Goal: Task Accomplishment & Management: Complete application form

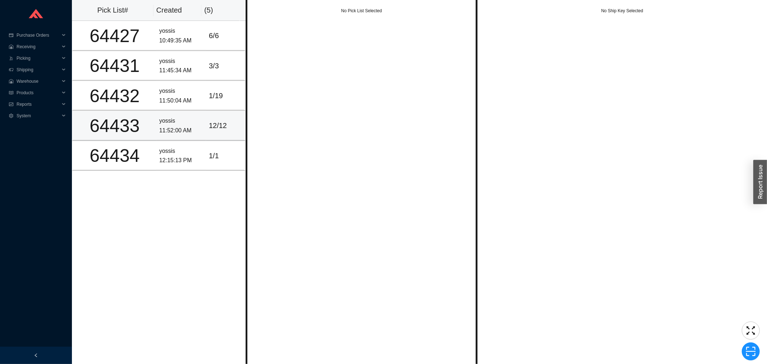
click at [206, 129] on td "12 / 12" at bounding box center [226, 126] width 40 height 30
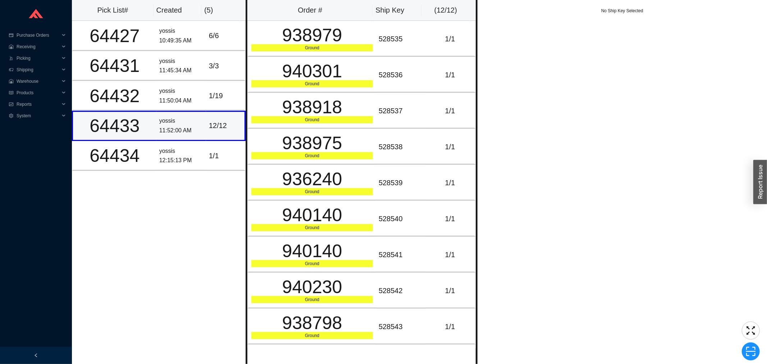
click at [168, 121] on div "yossis" at bounding box center [181, 121] width 44 height 10
click at [359, 50] on div "Ground" at bounding box center [311, 47] width 121 height 7
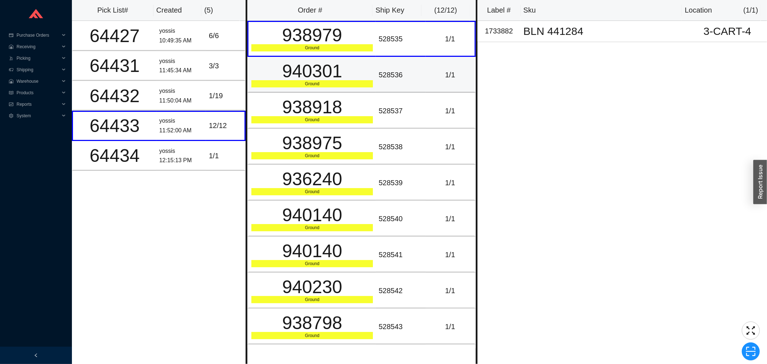
click at [359, 63] on div "940301" at bounding box center [311, 71] width 121 height 18
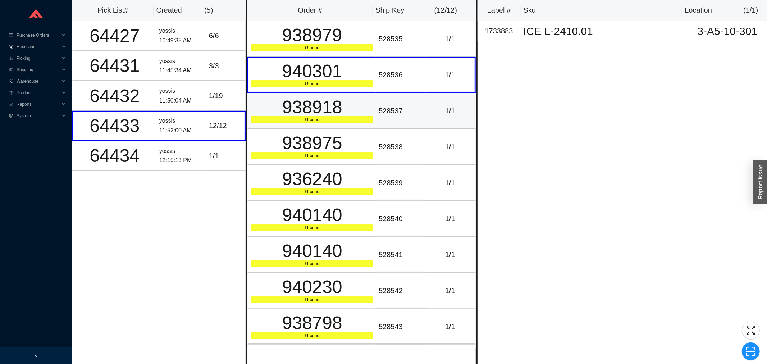
click at [362, 103] on div "938918" at bounding box center [311, 107] width 121 height 18
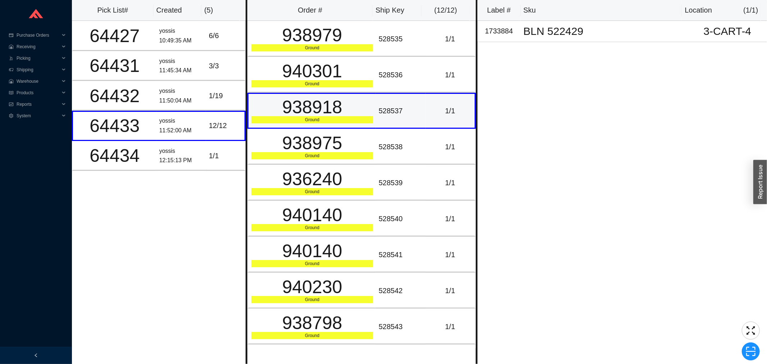
click at [370, 126] on td "938918 Ground" at bounding box center [311, 111] width 128 height 36
click at [368, 138] on div "938975" at bounding box center [311, 143] width 121 height 18
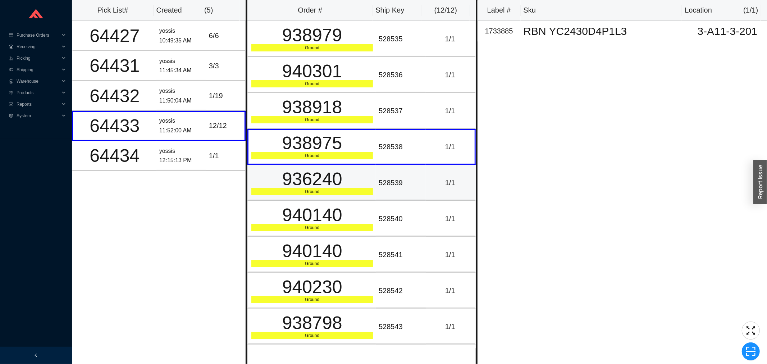
click at [376, 171] on td "528539" at bounding box center [401, 183] width 50 height 36
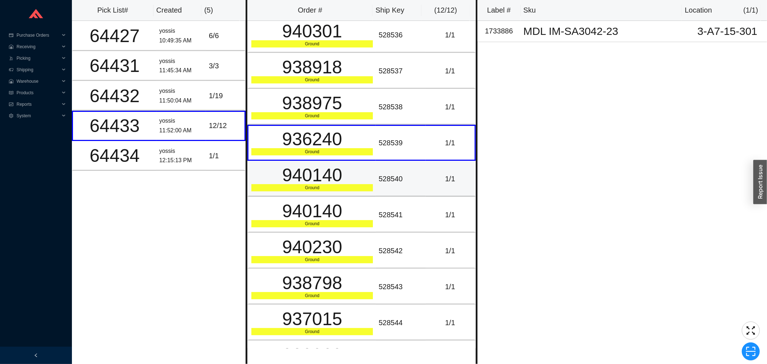
click at [378, 174] on div "528540" at bounding box center [400, 179] width 44 height 12
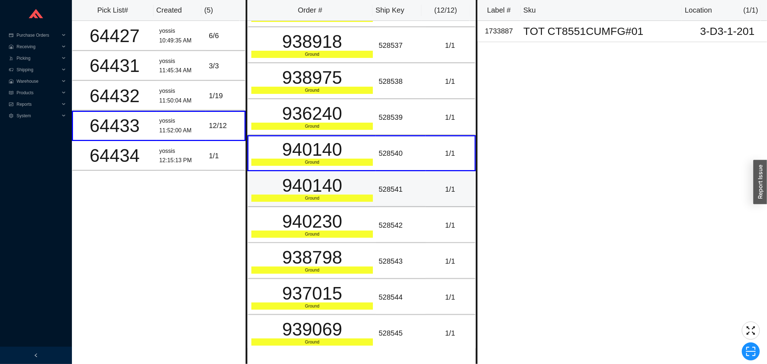
scroll to position [97, 0]
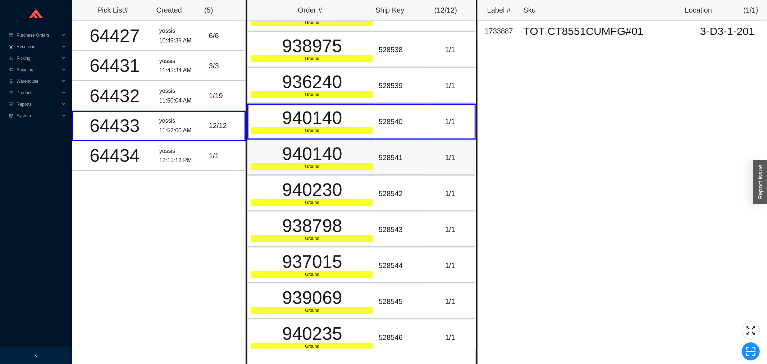
click at [376, 168] on td "528541" at bounding box center [401, 157] width 50 height 36
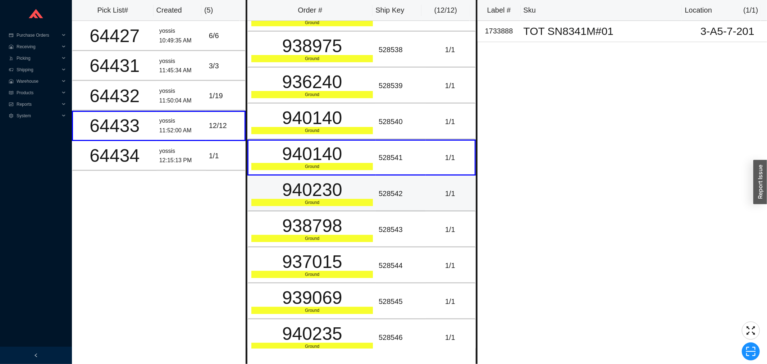
click at [368, 185] on div "940230" at bounding box center [311, 190] width 121 height 18
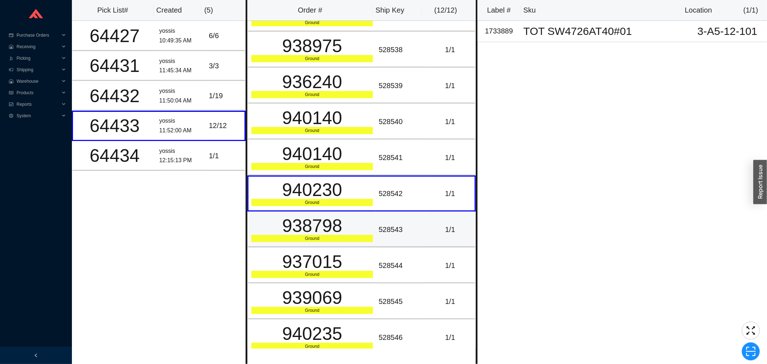
click at [384, 217] on td "528543" at bounding box center [401, 229] width 50 height 36
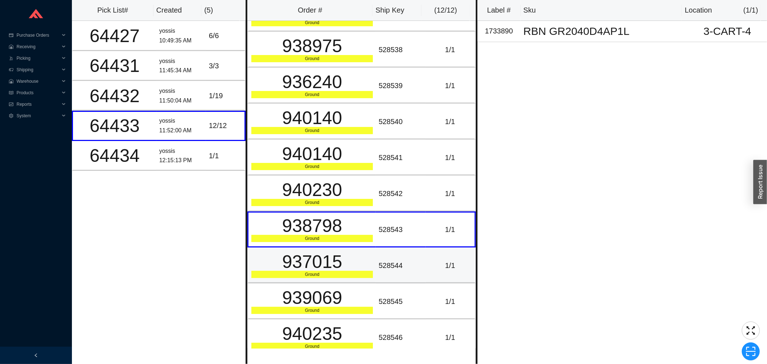
click at [398, 260] on div "528544" at bounding box center [400, 266] width 44 height 12
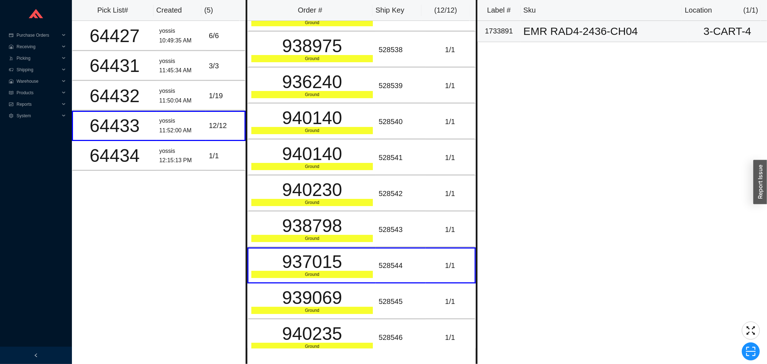
click at [633, 34] on div "EMR RAD4-2436-CH04" at bounding box center [603, 31] width 161 height 11
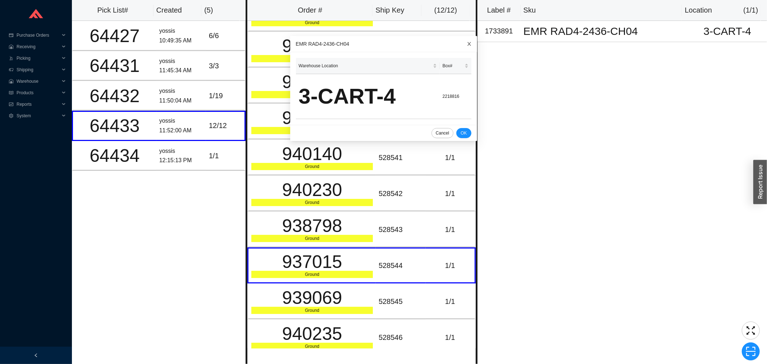
click at [467, 44] on icon "close" at bounding box center [469, 44] width 4 height 4
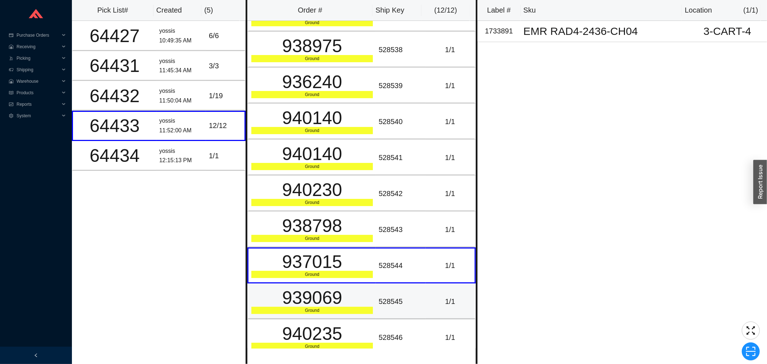
click at [456, 283] on td "1 / 1" at bounding box center [451, 301] width 50 height 36
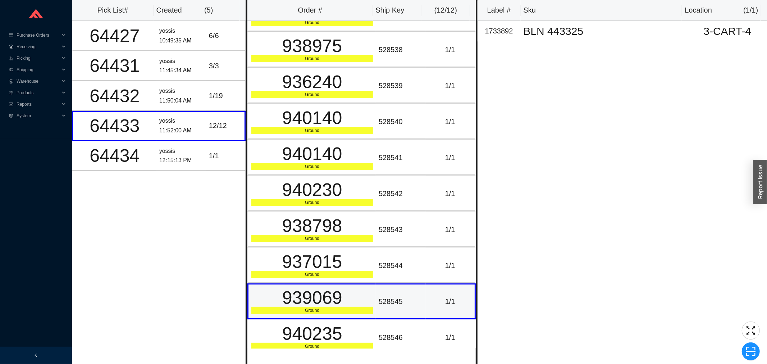
drag, startPoint x: 454, startPoint y: 307, endPoint x: 451, endPoint y: 311, distance: 4.8
click at [452, 307] on td "1 / 1" at bounding box center [451, 301] width 50 height 36
click at [450, 320] on td "1 / 1" at bounding box center [451, 337] width 50 height 36
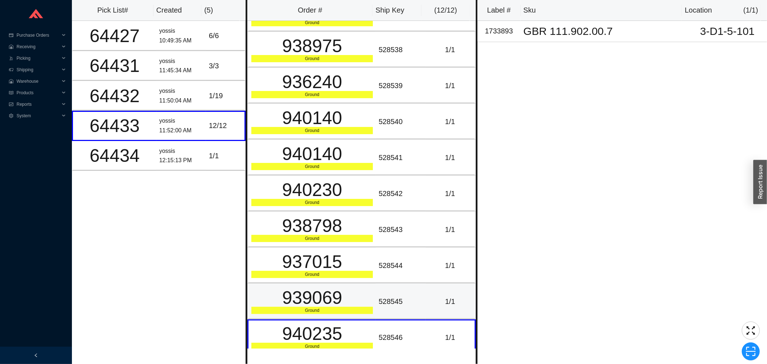
click at [431, 295] on div "1 / 1" at bounding box center [449, 301] width 43 height 12
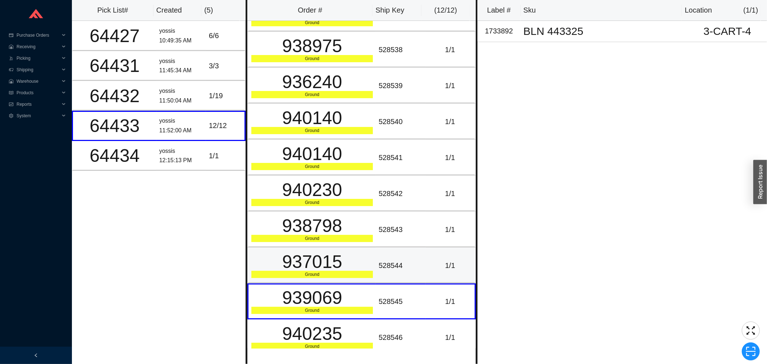
click at [426, 265] on td "1 / 1" at bounding box center [451, 265] width 50 height 36
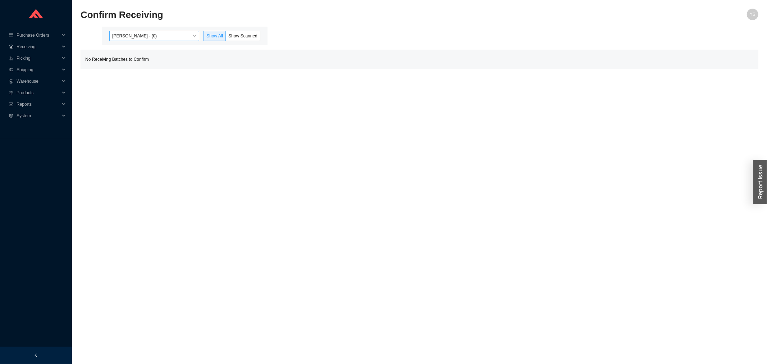
click at [133, 33] on span "[PERSON_NAME] - (0)" at bounding box center [154, 35] width 84 height 9
click at [144, 64] on div "Aron - (0)" at bounding box center [155, 69] width 90 height 10
click at [152, 60] on div "Angel Negron - (112)" at bounding box center [155, 59] width 84 height 6
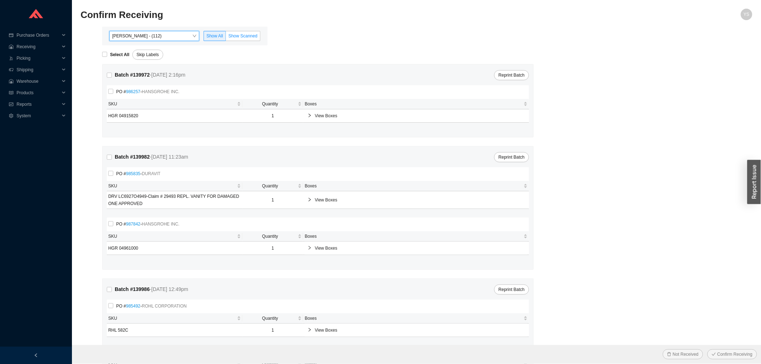
click at [244, 33] on span "Show Scanned" at bounding box center [242, 35] width 29 height 5
click at [226, 37] on input "Show Scanned" at bounding box center [226, 37] width 0 height 0
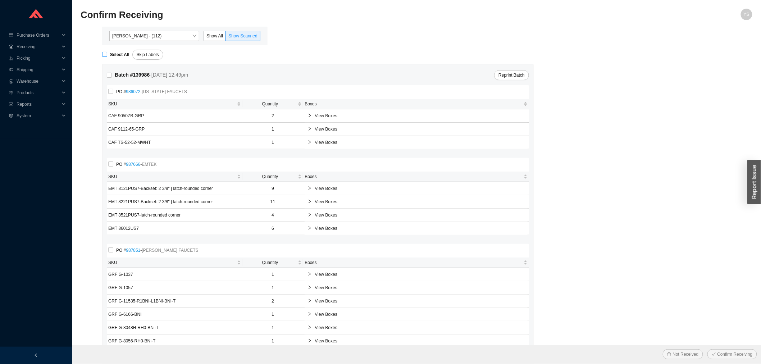
click at [116, 56] on strong "Select All" at bounding box center [119, 54] width 19 height 5
click at [107, 56] on input "Select All" at bounding box center [104, 54] width 5 height 5
checkbox input "true"
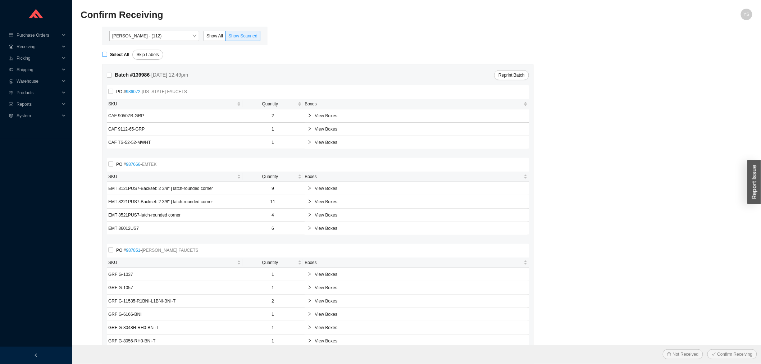
checkbox input "true"
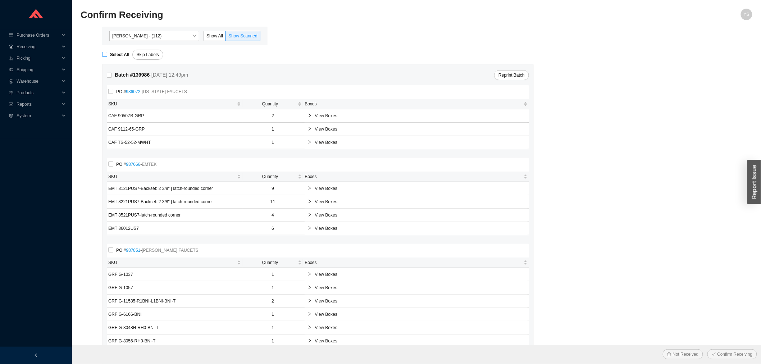
checkbox input "true"
click at [735, 350] on span "Confirm Receiving" at bounding box center [734, 353] width 35 height 7
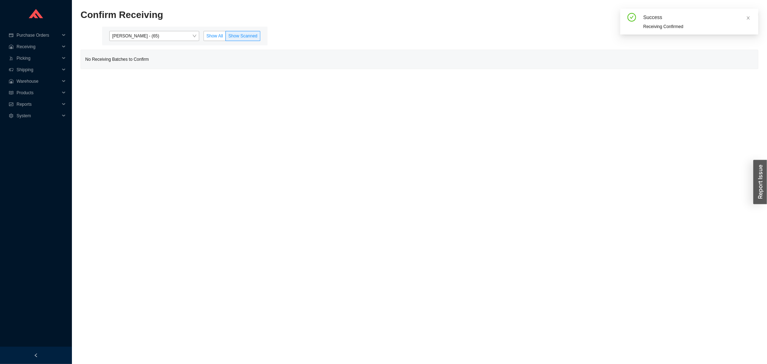
click at [204, 34] on div "Angel Negron - (65) Show All Show Scanned" at bounding box center [184, 36] width 157 height 10
click at [203, 35] on div "Angel Negron - (65) Show All Show Scanned" at bounding box center [184, 36] width 157 height 10
click at [206, 35] on label "Show All" at bounding box center [214, 36] width 22 height 10
click at [204, 37] on input "Show All" at bounding box center [204, 37] width 0 height 0
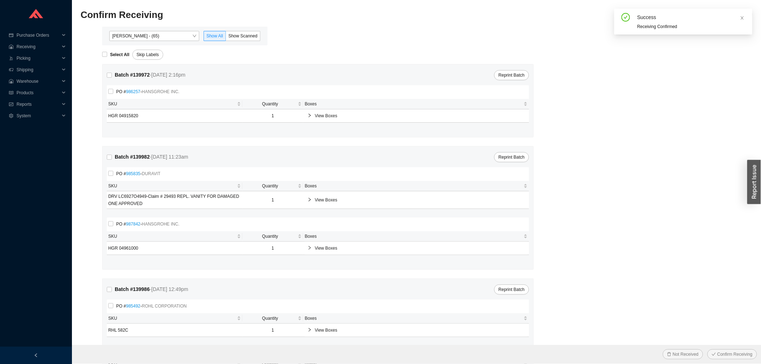
click at [318, 199] on span "View Boxes" at bounding box center [420, 199] width 210 height 7
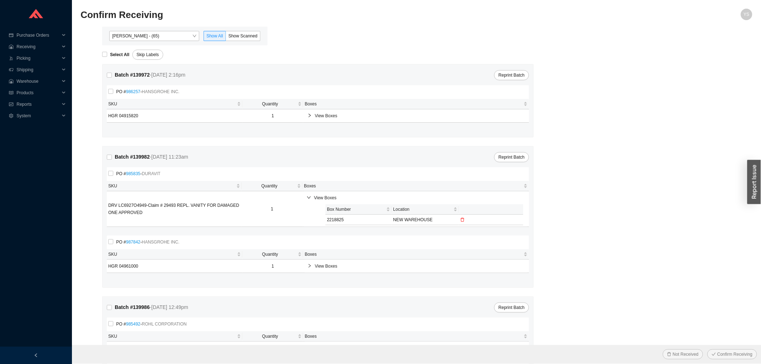
click at [463, 217] on icon "delete" at bounding box center [462, 219] width 4 height 4
click at [455, 203] on span "Yes" at bounding box center [455, 202] width 7 height 7
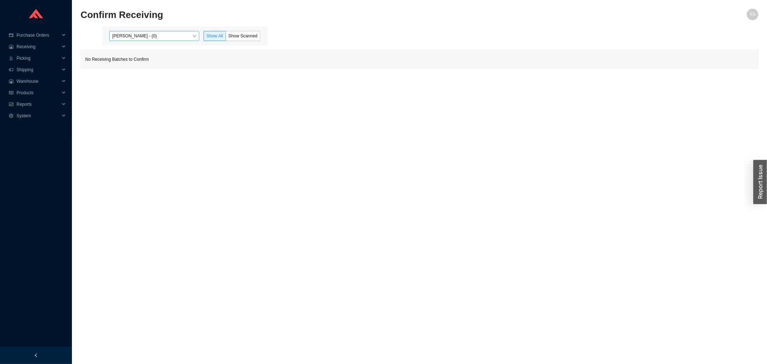
click at [138, 34] on span "Yossi Siff - (0)" at bounding box center [154, 35] width 84 height 9
click at [141, 62] on div "Angel Negron - (113)" at bounding box center [155, 59] width 90 height 10
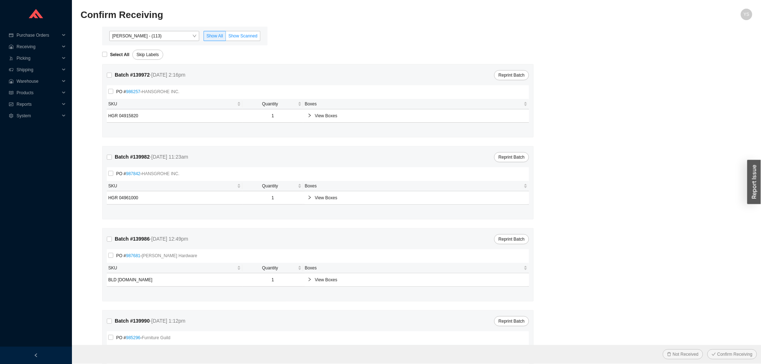
click at [236, 36] on span "Show Scanned" at bounding box center [242, 35] width 29 height 5
click at [226, 37] on input "Show Scanned" at bounding box center [226, 37] width 0 height 0
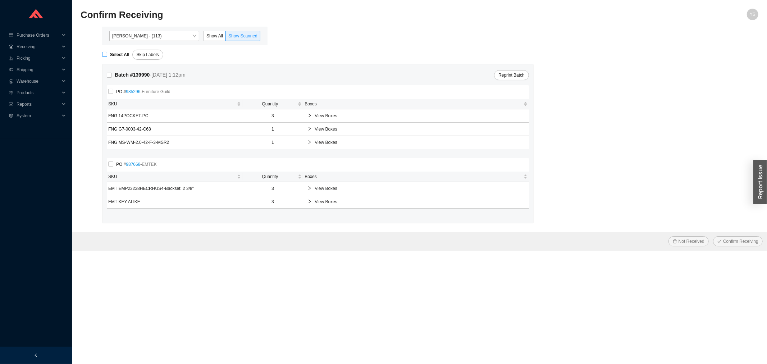
click at [113, 53] on strong "Select All" at bounding box center [119, 54] width 19 height 5
click at [107, 53] on input "Select All" at bounding box center [104, 54] width 5 height 5
checkbox input "true"
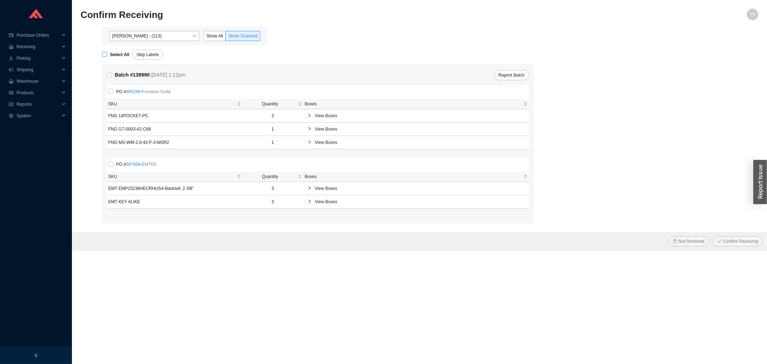
checkbox input "true"
click at [726, 242] on span "Confirm Receiving" at bounding box center [740, 241] width 35 height 7
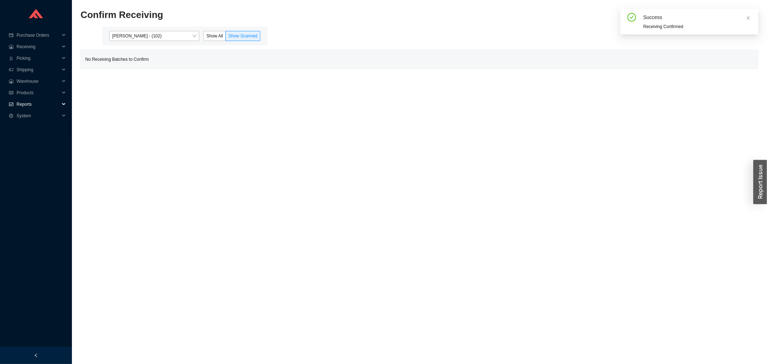
click at [29, 101] on span "Reports" at bounding box center [38, 104] width 43 height 12
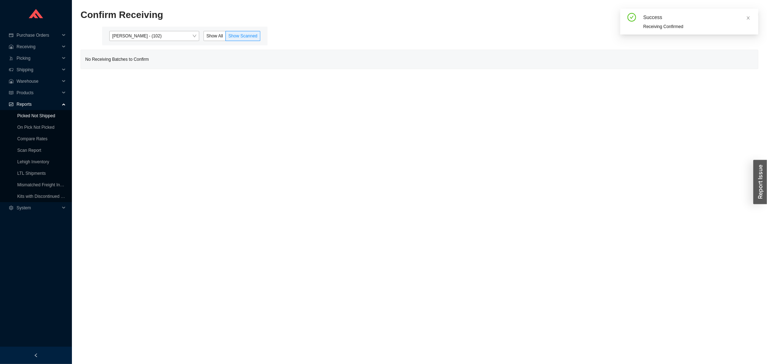
click at [39, 118] on link "Picked Not Shipped" at bounding box center [36, 115] width 38 height 5
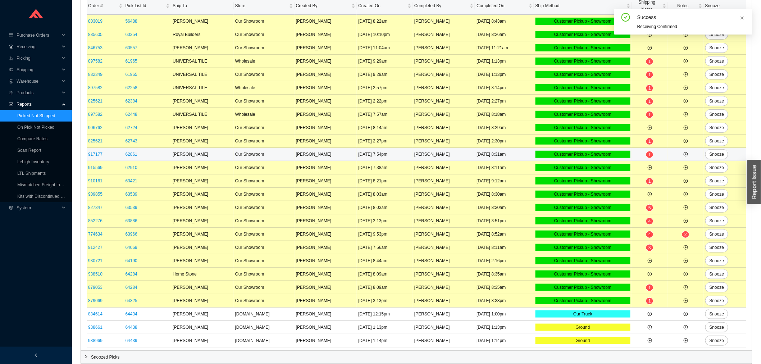
scroll to position [94, 0]
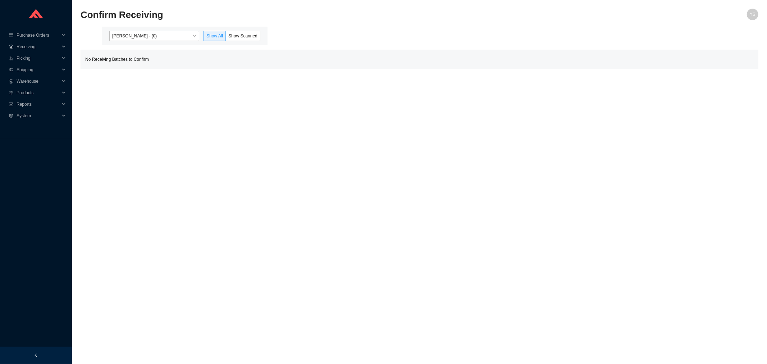
click at [160, 29] on div "[PERSON_NAME] - (0) Show All Show Scanned" at bounding box center [184, 36] width 165 height 19
click at [157, 37] on span "[PERSON_NAME] - (0)" at bounding box center [154, 35] width 84 height 9
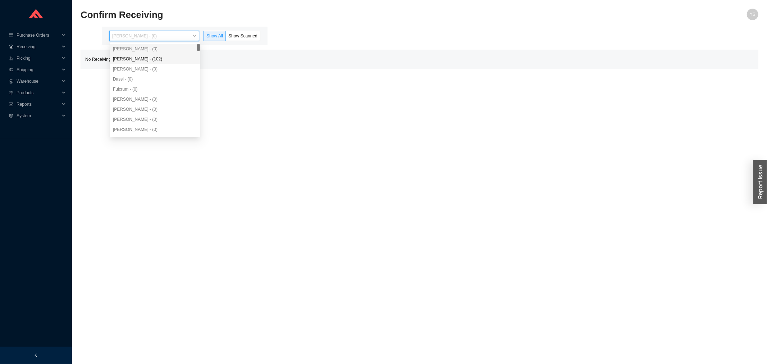
click at [151, 59] on div "[PERSON_NAME] - (102)" at bounding box center [155, 59] width 84 height 6
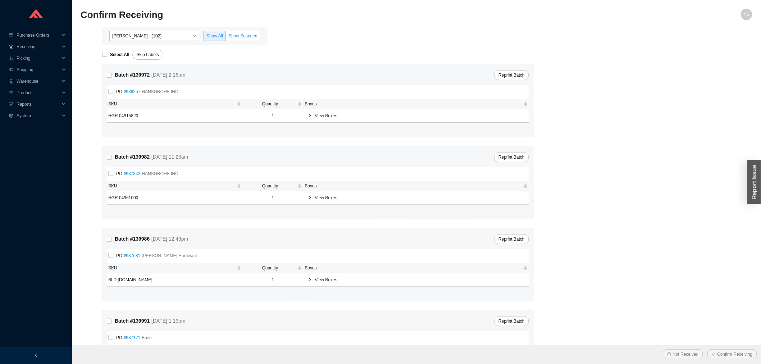
click at [243, 35] on span "Show Scanned" at bounding box center [242, 35] width 29 height 5
click at [226, 37] on input "Show Scanned" at bounding box center [226, 37] width 0 height 0
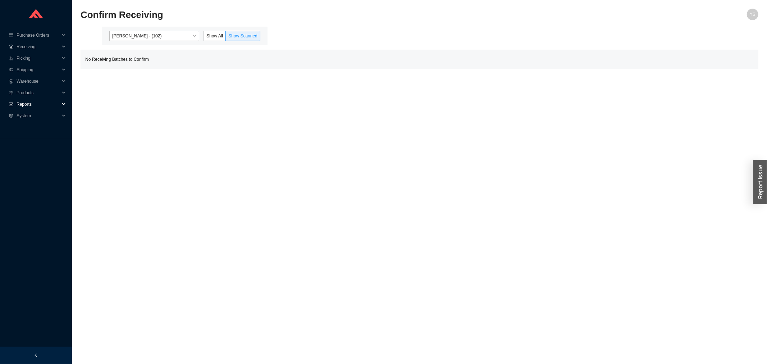
click at [24, 107] on span "Reports" at bounding box center [38, 104] width 43 height 12
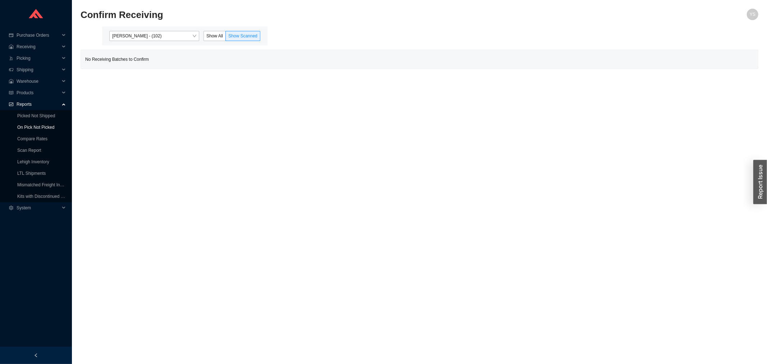
click at [26, 125] on link "On Pick Not Picked" at bounding box center [35, 127] width 37 height 5
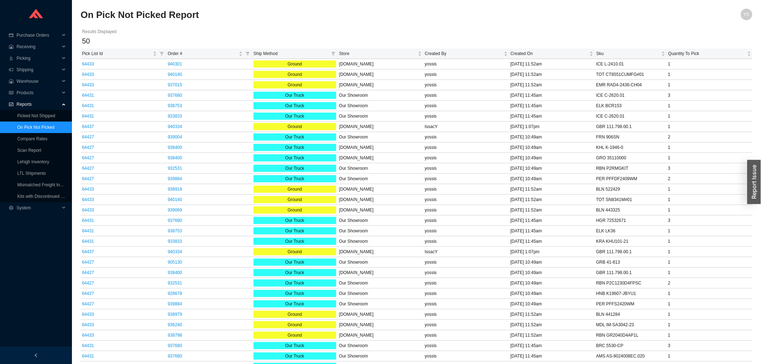
click at [276, 52] on span "Ship Method" at bounding box center [290, 53] width 75 height 7
click at [362, 52] on span "Store" at bounding box center [377, 53] width 77 height 7
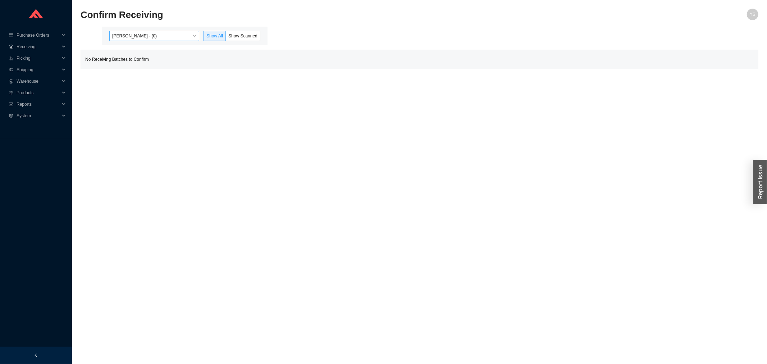
click at [134, 38] on span "[PERSON_NAME] - (0)" at bounding box center [154, 35] width 84 height 9
click at [137, 53] on div "[PERSON_NAME] - (0)" at bounding box center [155, 49] width 90 height 10
click at [140, 59] on div "[PERSON_NAME] - (102)" at bounding box center [155, 59] width 84 height 6
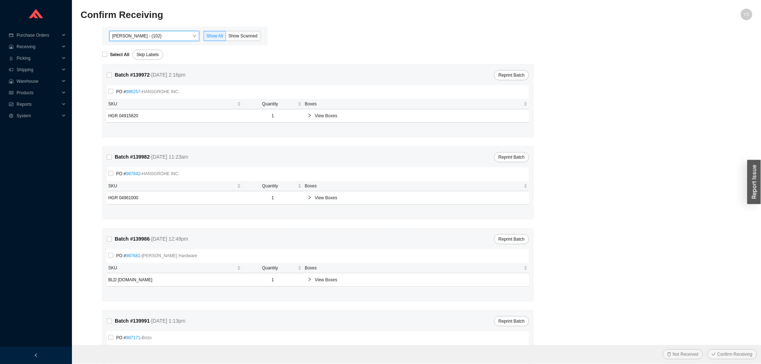
click at [241, 29] on div "[PERSON_NAME] - (102) [PERSON_NAME] - (102) Show All Show Scanned" at bounding box center [184, 36] width 165 height 19
click at [238, 34] on span "Show Scanned" at bounding box center [242, 35] width 29 height 5
click at [226, 37] on input "Show Scanned" at bounding box center [226, 37] width 0 height 0
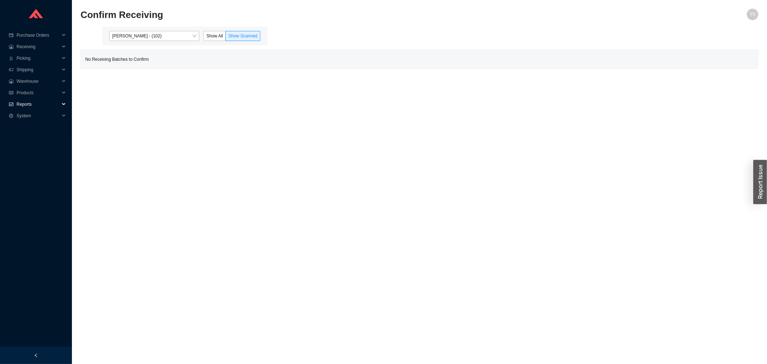
click at [42, 100] on span "Reports" at bounding box center [38, 104] width 43 height 12
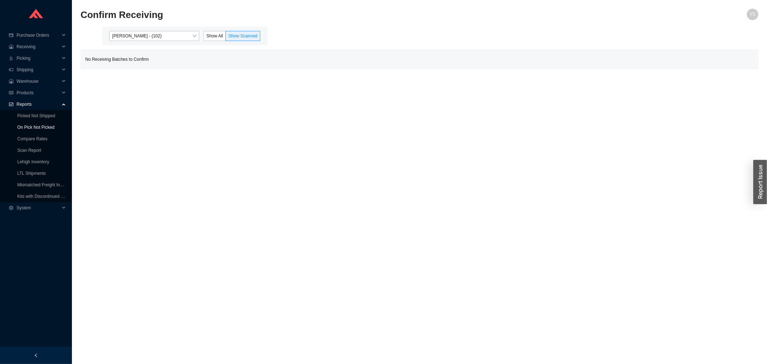
click at [32, 126] on link "On Pick Not Picked" at bounding box center [35, 127] width 37 height 5
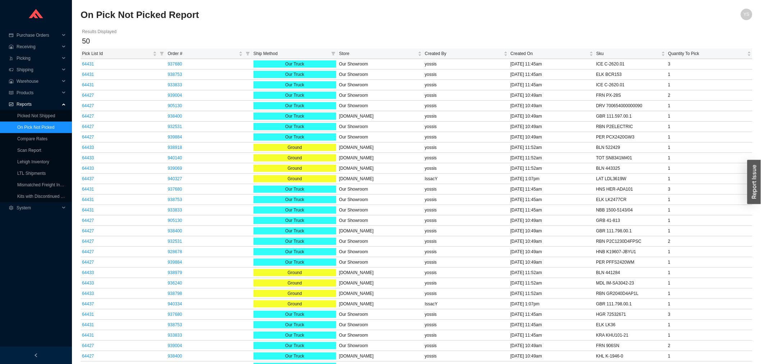
click at [113, 49] on th "Pick List Id" at bounding box center [124, 54] width 86 height 10
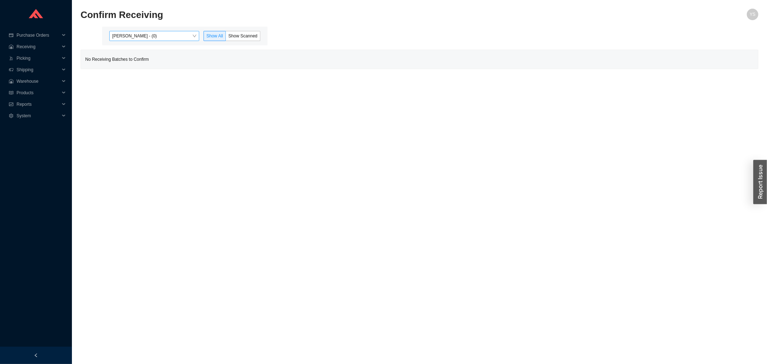
click at [125, 37] on span "Yossi Siff - (0)" at bounding box center [154, 35] width 84 height 9
click at [128, 56] on div "Angel Negron - (102)" at bounding box center [155, 59] width 84 height 6
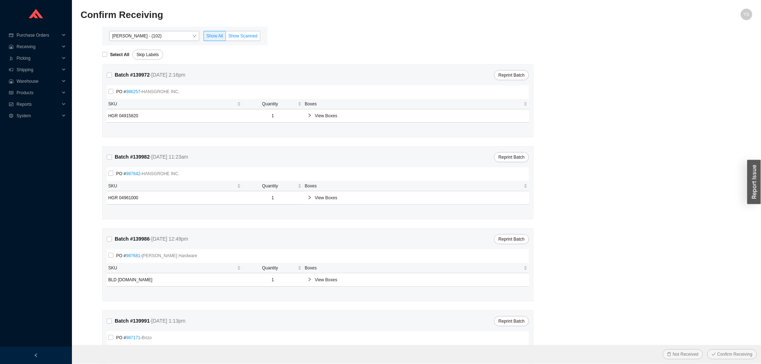
click at [231, 34] on span "Show Scanned" at bounding box center [242, 35] width 29 height 5
click at [226, 37] on input "Show Scanned" at bounding box center [226, 37] width 0 height 0
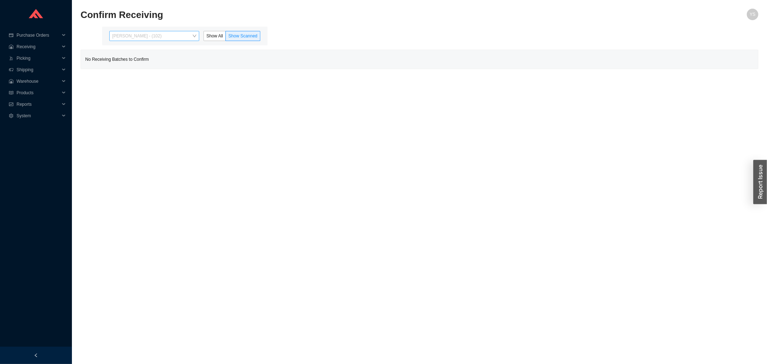
click at [178, 38] on span "Angel Negron - (102)" at bounding box center [154, 35] width 84 height 9
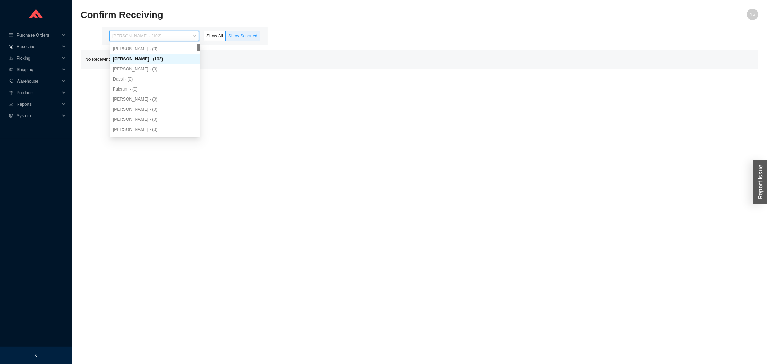
click at [136, 56] on div "Angel Negron - (102)" at bounding box center [155, 59] width 84 height 6
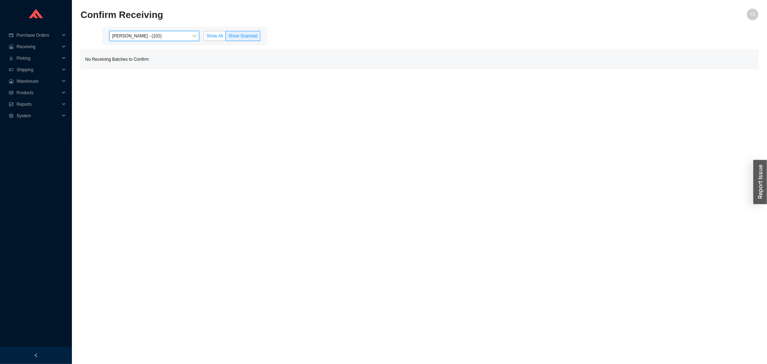
click at [222, 34] on span "Show All" at bounding box center [214, 35] width 17 height 5
click at [204, 37] on input "Show All" at bounding box center [204, 37] width 0 height 0
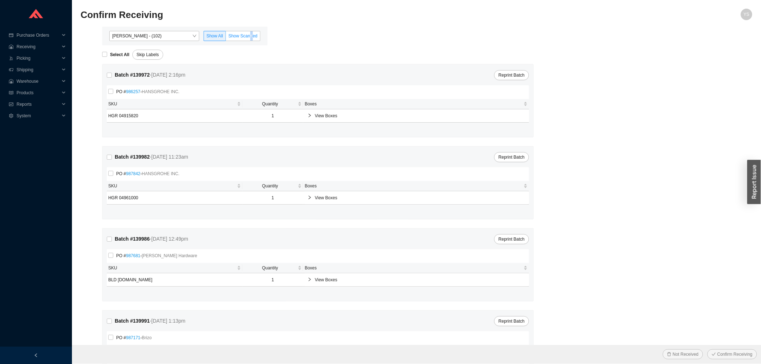
click at [248, 31] on label "Show Scanned" at bounding box center [243, 36] width 35 height 10
click at [248, 32] on label "Show Scanned" at bounding box center [243, 36] width 35 height 10
click at [226, 37] on input "Show Scanned" at bounding box center [226, 37] width 0 height 0
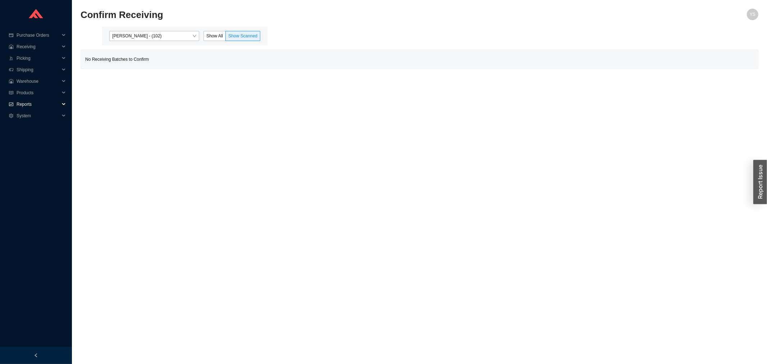
click at [23, 102] on span "Reports" at bounding box center [38, 104] width 43 height 12
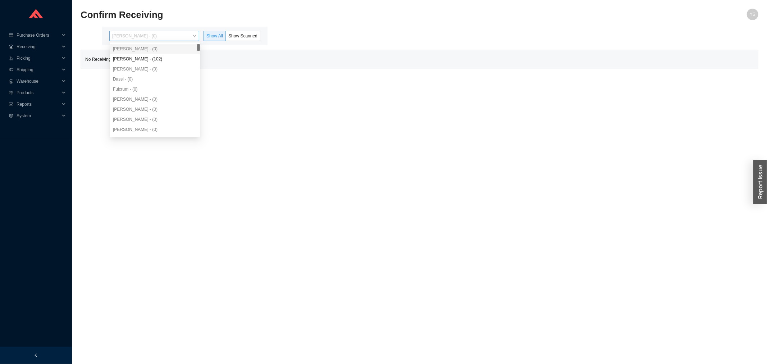
click at [151, 40] on span "[PERSON_NAME] - (0)" at bounding box center [154, 35] width 84 height 9
click at [152, 62] on div "[PERSON_NAME] - (102)" at bounding box center [155, 59] width 84 height 6
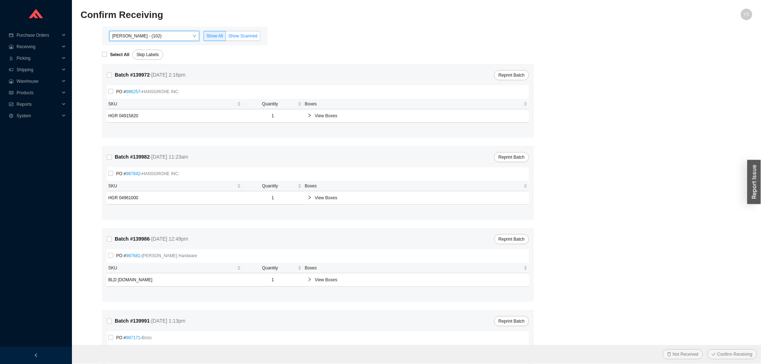
click at [245, 36] on span "Show Scanned" at bounding box center [242, 35] width 29 height 5
click at [226, 37] on input "Show Scanned" at bounding box center [226, 37] width 0 height 0
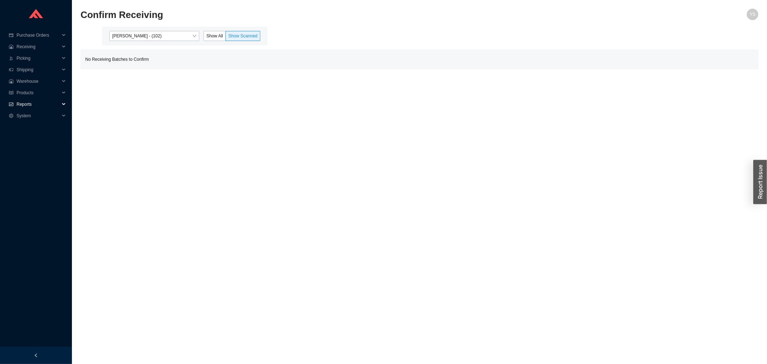
click at [49, 100] on span "Reports" at bounding box center [38, 104] width 43 height 12
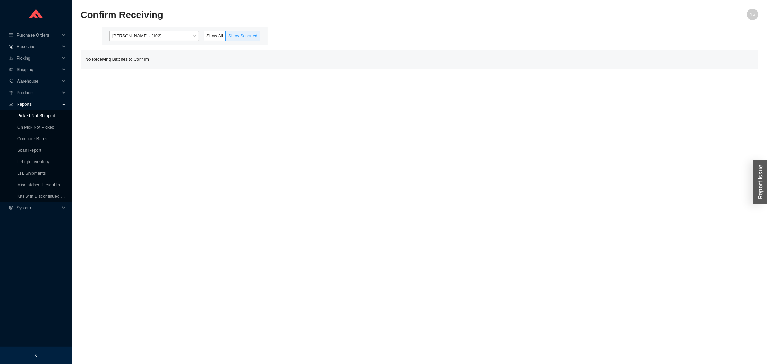
click at [42, 118] on link "Picked Not Shipped" at bounding box center [36, 115] width 38 height 5
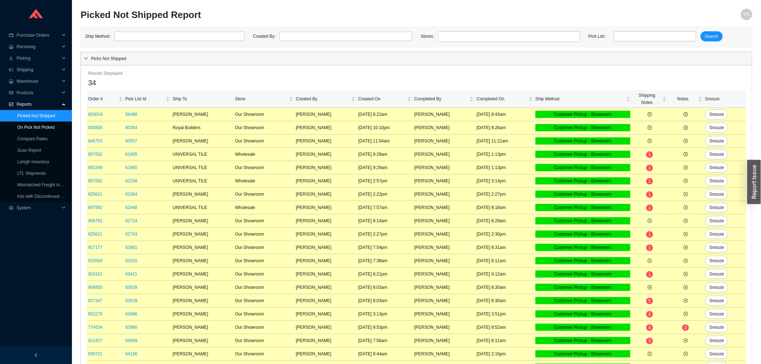
click at [44, 125] on link "On Pick Not Picked" at bounding box center [35, 127] width 37 height 5
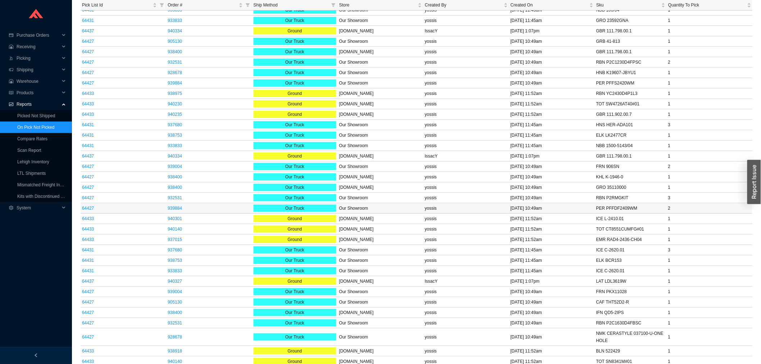
scroll to position [225, 0]
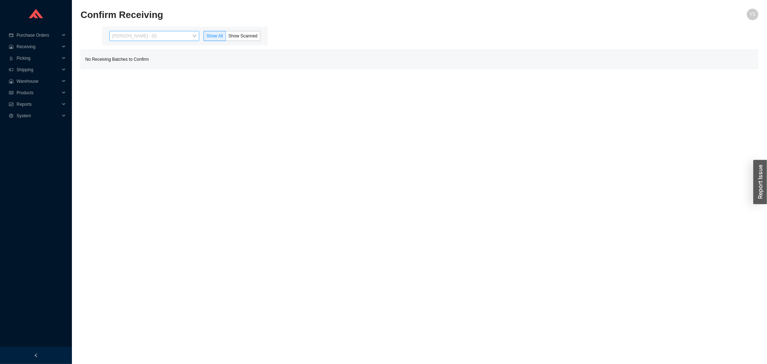
click at [156, 33] on span "[PERSON_NAME] - (0)" at bounding box center [154, 35] width 84 height 9
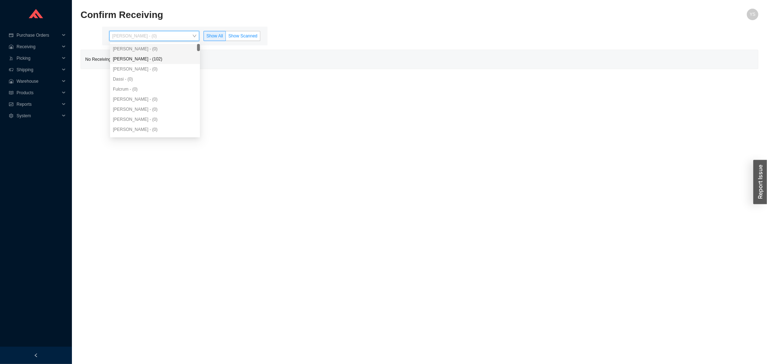
drag, startPoint x: 157, startPoint y: 57, endPoint x: 243, endPoint y: 41, distance: 87.4
click at [159, 57] on div "[PERSON_NAME] - (102)" at bounding box center [155, 59] width 84 height 6
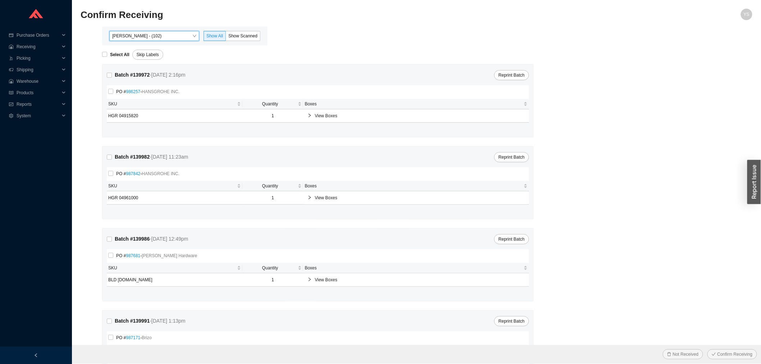
click at [260, 31] on div "Angel Negron - (102) Angel Negron - (102) Show All Show Scanned" at bounding box center [184, 36] width 157 height 10
click at [251, 34] on span "Show Scanned" at bounding box center [242, 35] width 29 height 5
click at [226, 37] on input "Show Scanned" at bounding box center [226, 37] width 0 height 0
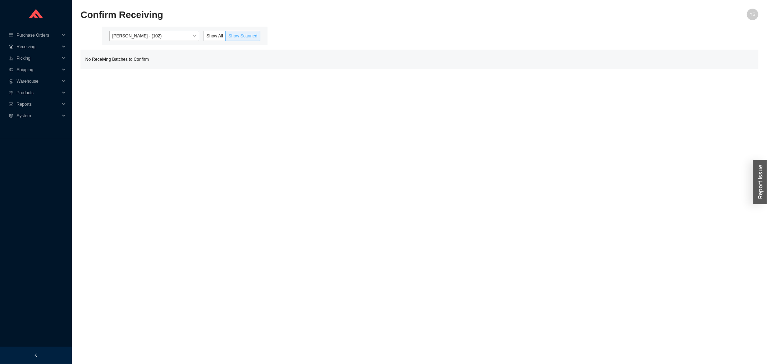
click at [228, 35] on span at bounding box center [243, 35] width 34 height 9
click at [226, 37] on input "Show Scanned" at bounding box center [226, 37] width 0 height 0
click at [216, 35] on span "Show All" at bounding box center [214, 35] width 17 height 5
click at [204, 37] on input "Show All" at bounding box center [204, 37] width 0 height 0
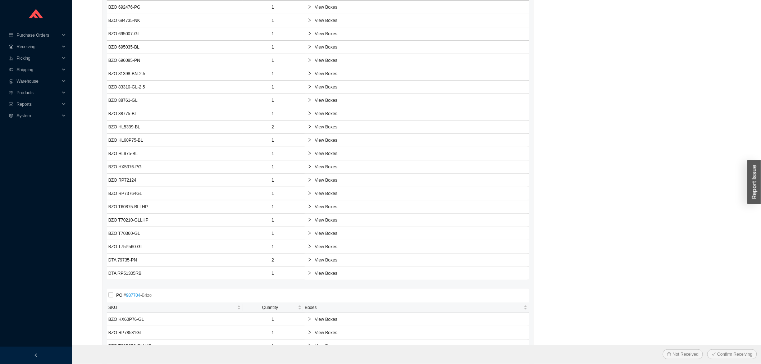
scroll to position [1230, 0]
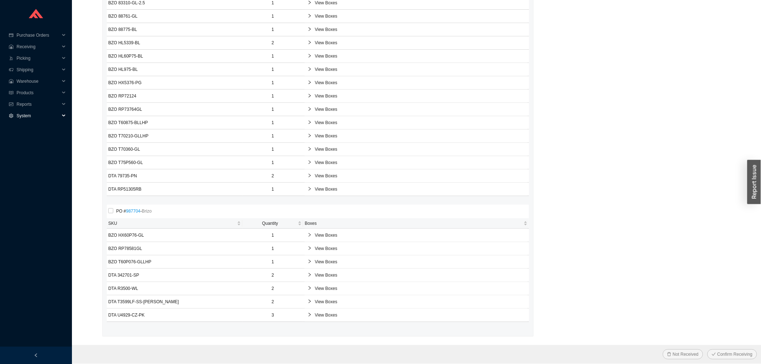
drag, startPoint x: 54, startPoint y: 112, endPoint x: 51, endPoint y: 116, distance: 4.7
click at [54, 111] on span "System" at bounding box center [38, 116] width 43 height 12
click at [45, 136] on link "Supplier Carriers" at bounding box center [33, 138] width 32 height 5
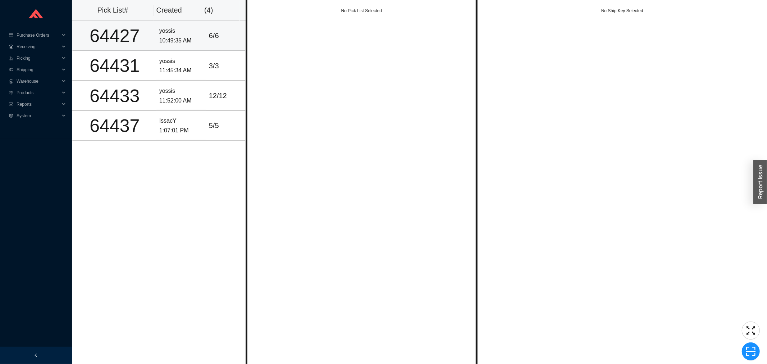
click at [199, 41] on td "yossis 10:49:35 AM" at bounding box center [181, 36] width 50 height 30
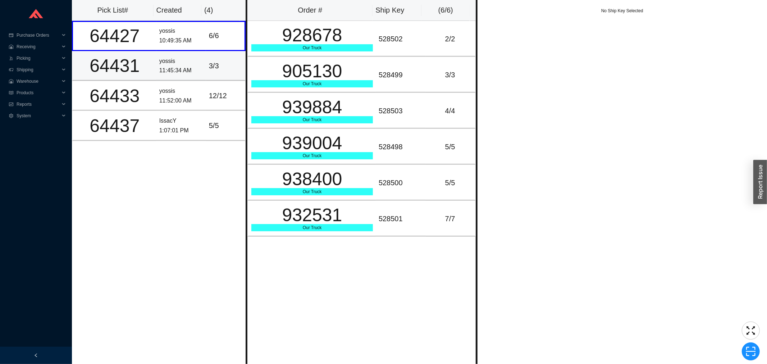
click at [206, 57] on td "3 / 3" at bounding box center [226, 66] width 40 height 30
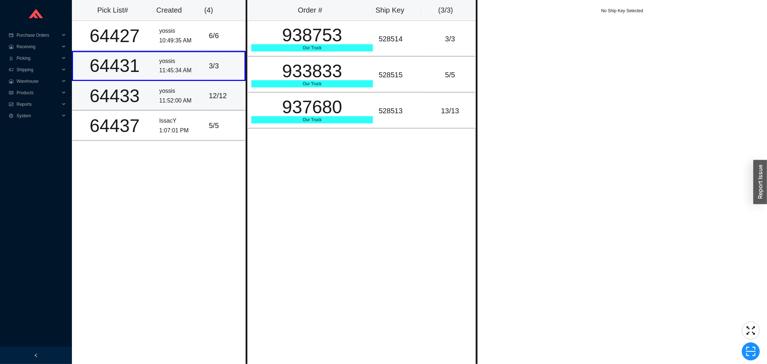
click at [199, 82] on td "yossis 11:52:00 AM" at bounding box center [181, 96] width 50 height 30
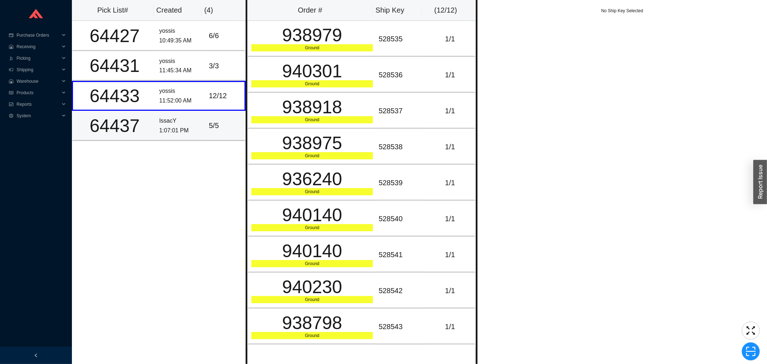
click at [193, 117] on div "IssacY" at bounding box center [181, 121] width 44 height 10
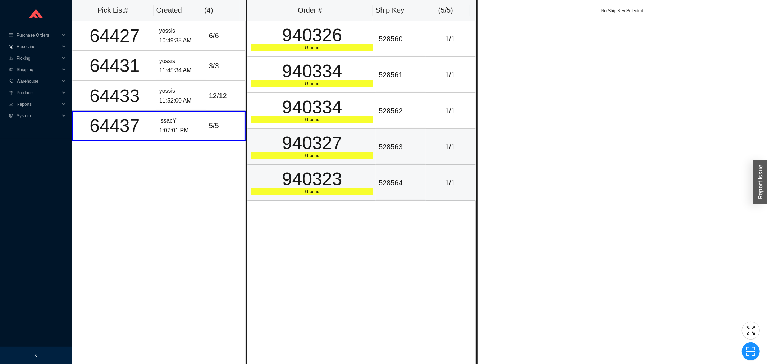
click at [319, 173] on div "940323" at bounding box center [311, 179] width 121 height 18
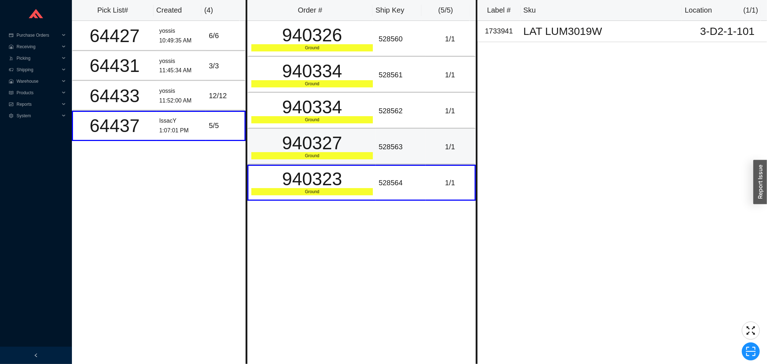
click at [315, 136] on div "940327" at bounding box center [311, 143] width 121 height 18
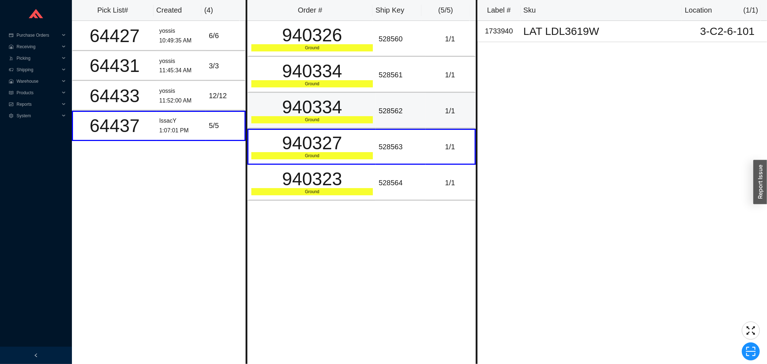
click at [311, 98] on div "940334" at bounding box center [311, 107] width 121 height 18
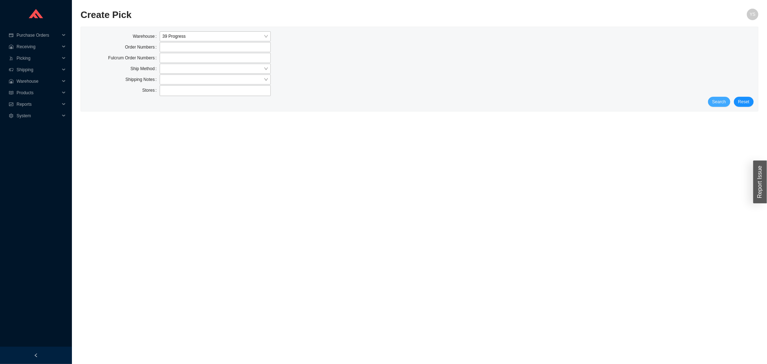
click at [717, 101] on button "Search" at bounding box center [719, 102] width 22 height 10
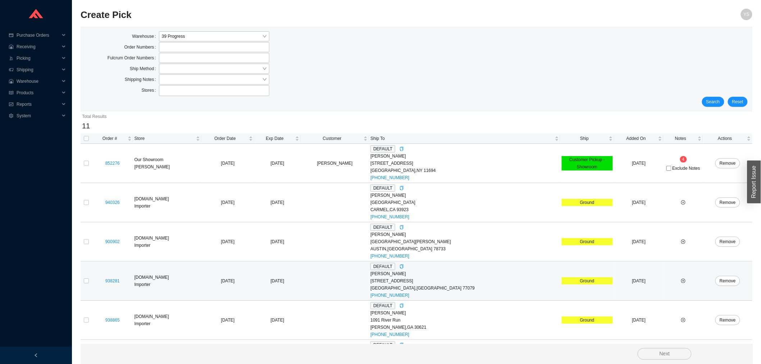
scroll to position [232, 0]
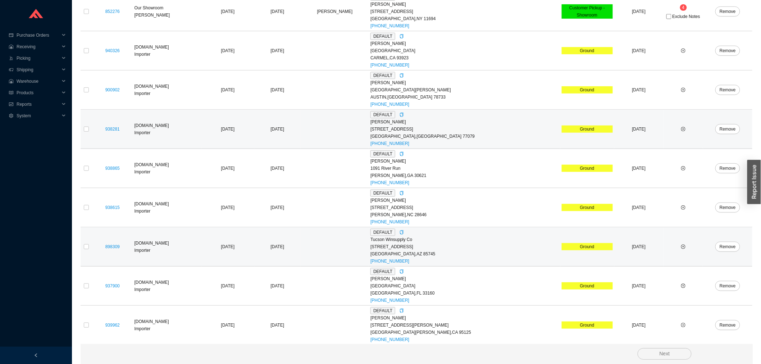
scroll to position [232, 0]
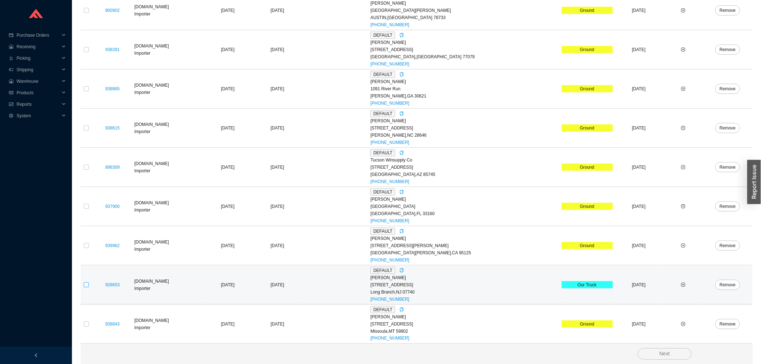
click at [88, 283] on input "checkbox" at bounding box center [86, 284] width 5 height 5
checkbox input "true"
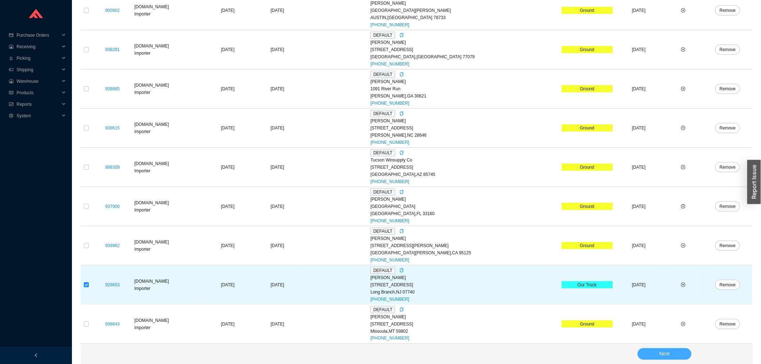
click at [644, 349] on button "Next" at bounding box center [664, 354] width 54 height 12
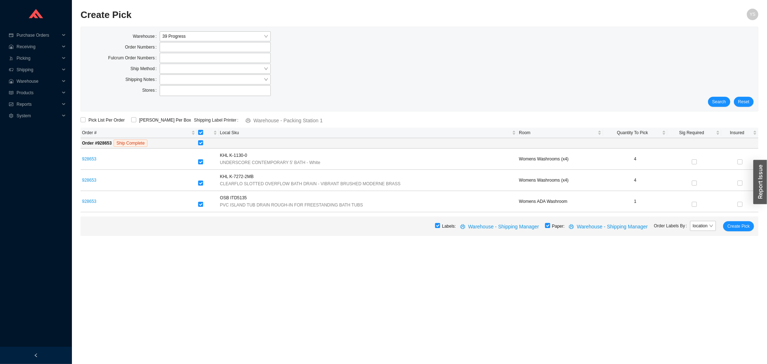
click at [549, 226] on input "checkbox" at bounding box center [547, 225] width 5 height 5
checkbox input "false"
click at [736, 222] on button "Create Pick" at bounding box center [738, 226] width 31 height 10
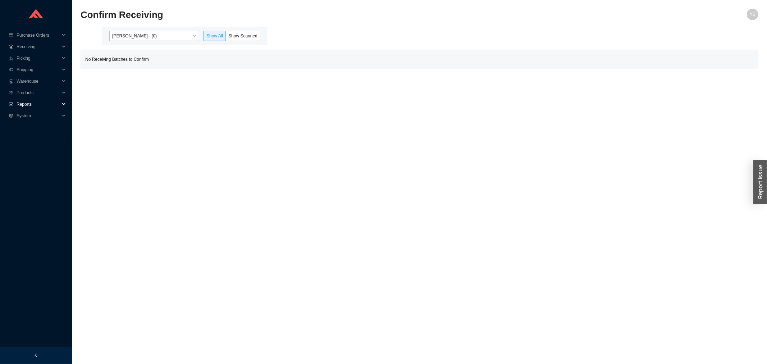
click at [10, 98] on div "Reports" at bounding box center [36, 104] width 72 height 12
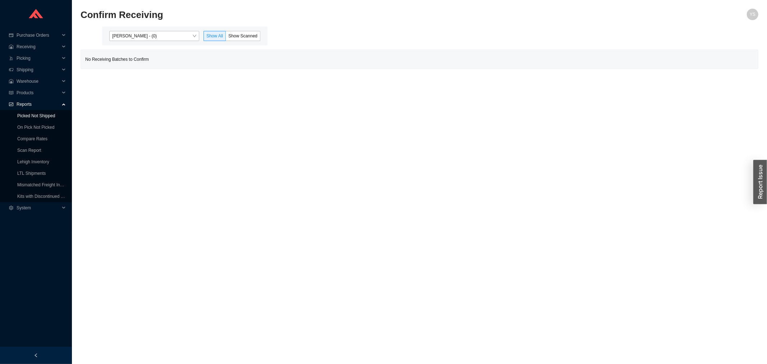
click at [20, 113] on link "Picked Not Shipped" at bounding box center [36, 115] width 38 height 5
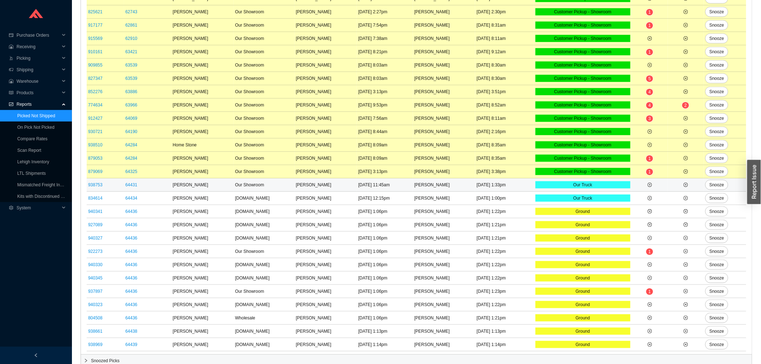
scroll to position [228, 0]
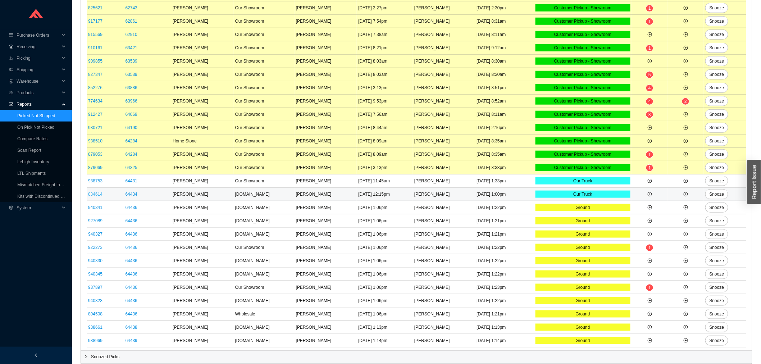
click at [95, 195] on link "834614" at bounding box center [95, 194] width 14 height 5
